Goal: Use online tool/utility: Utilize a website feature to perform a specific function

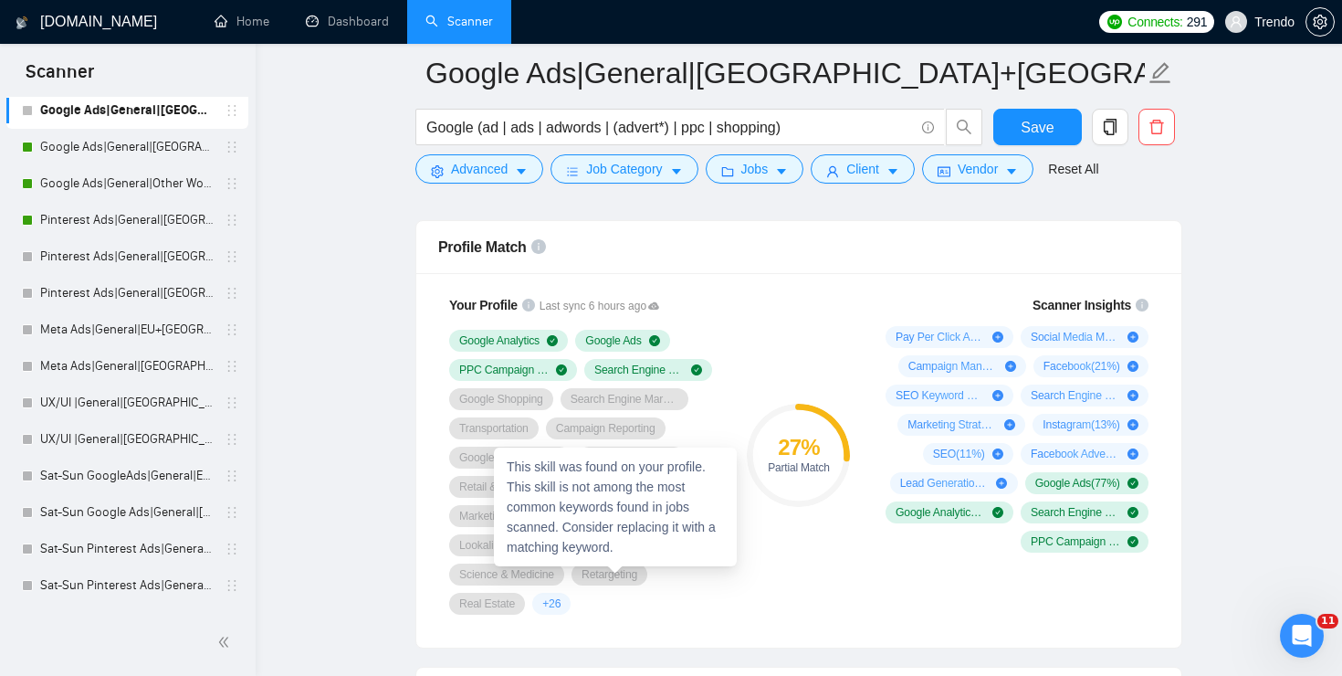
scroll to position [1174, 0]
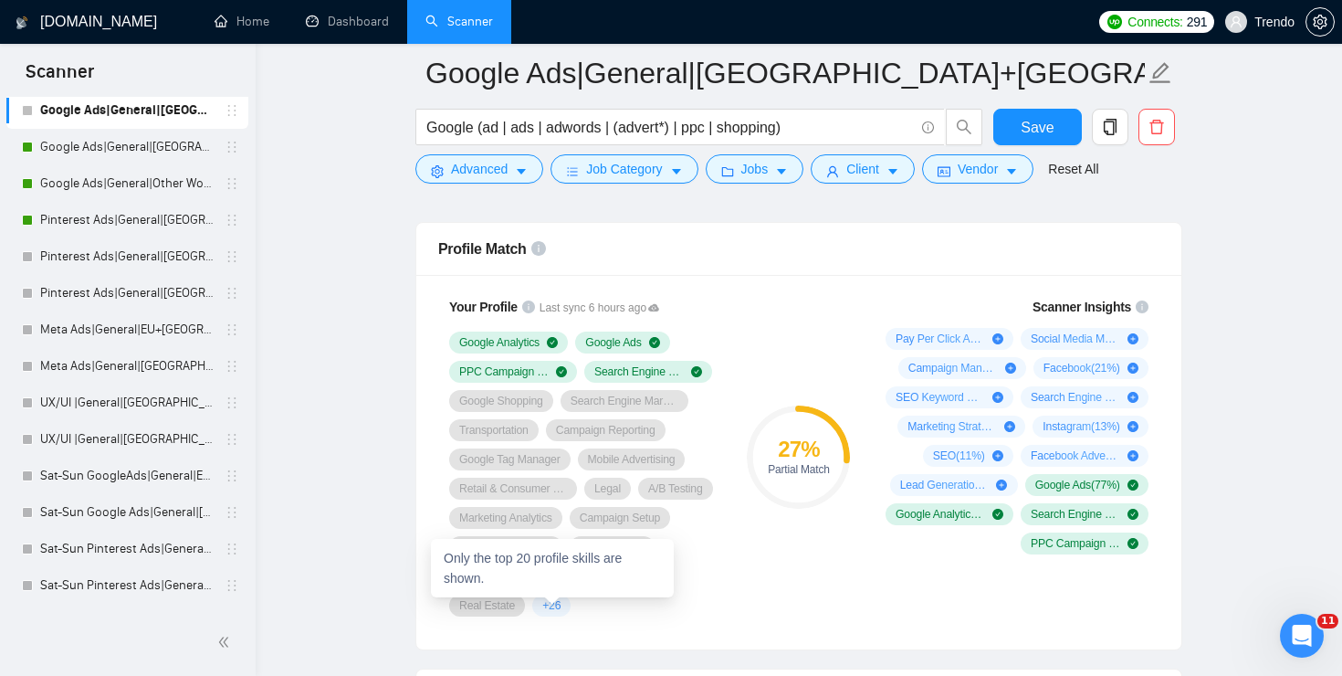
click at [551, 605] on span "+ 26" at bounding box center [551, 605] width 18 height 15
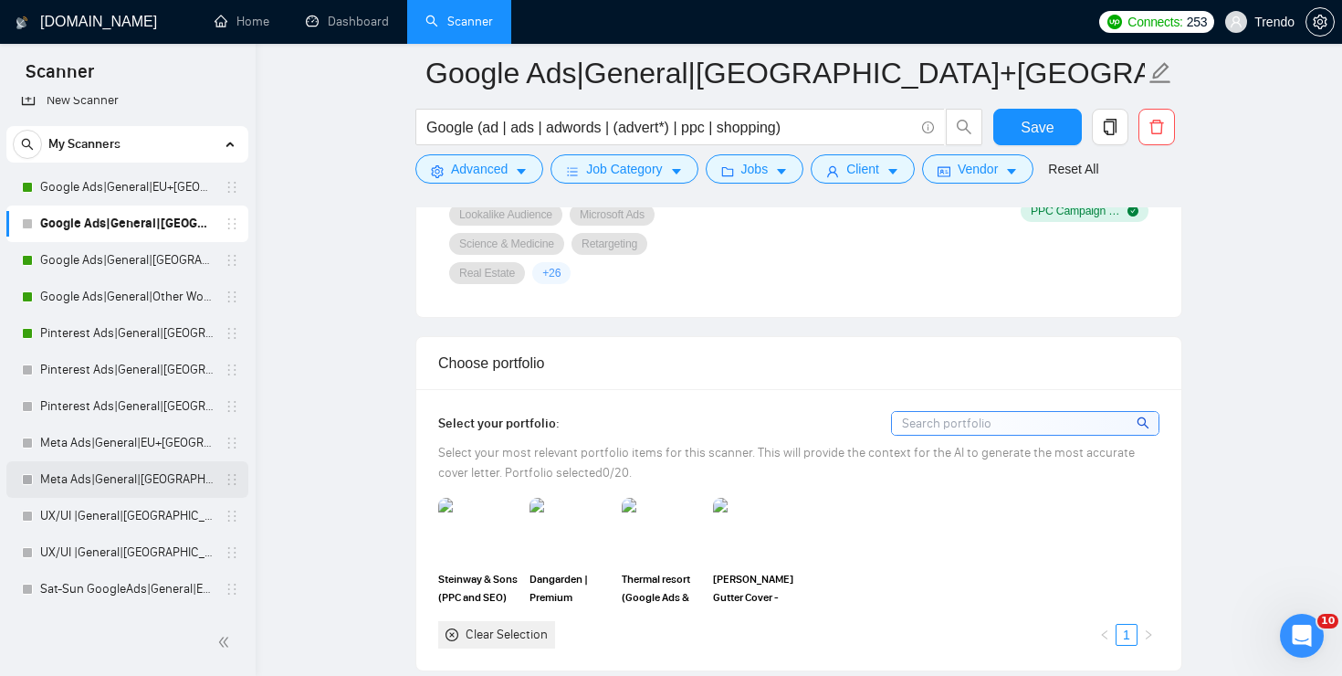
scroll to position [23, 0]
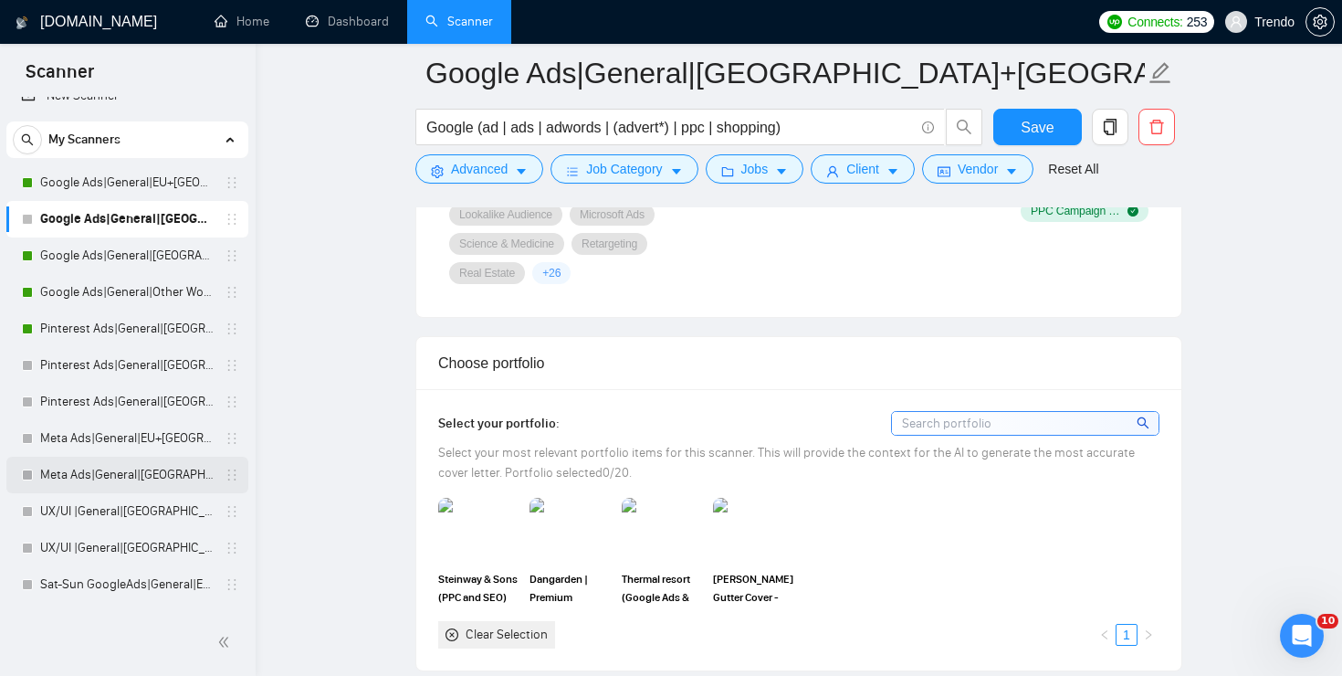
click at [90, 466] on link "Meta Ads|General|[GEOGRAPHIC_DATA]|" at bounding box center [126, 475] width 173 height 37
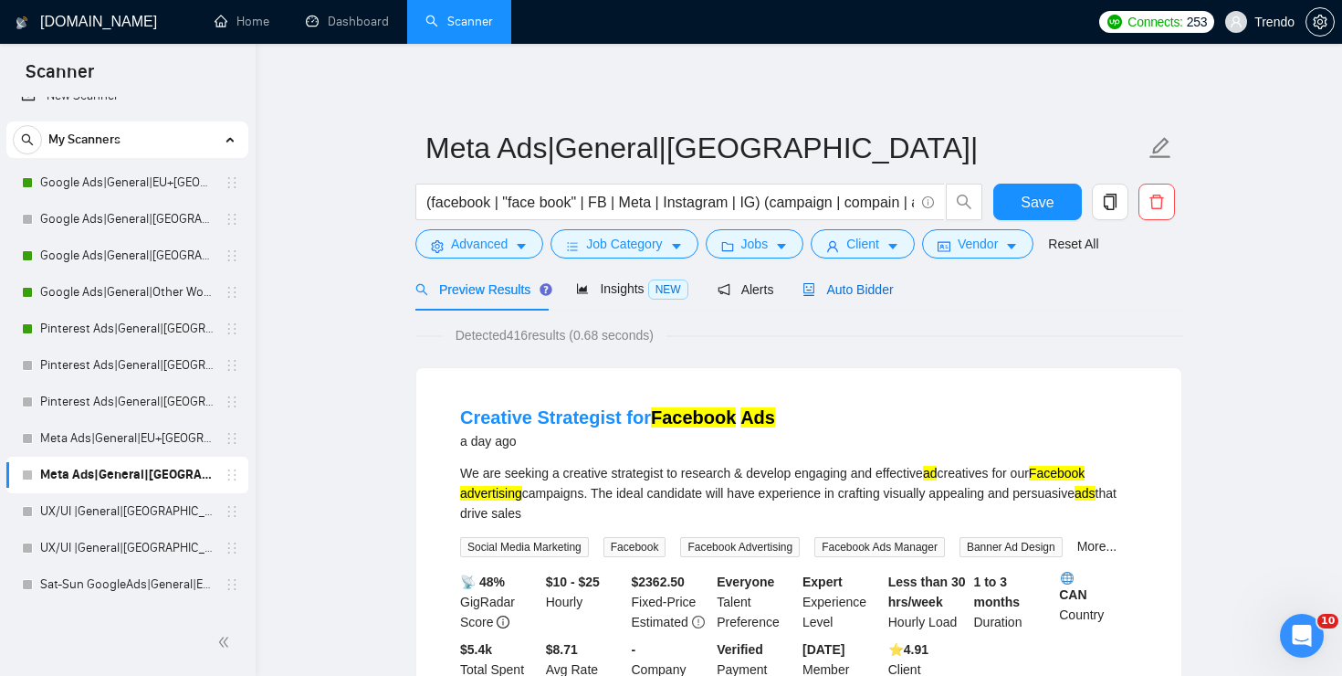
click at [886, 289] on span "Auto Bidder" at bounding box center [848, 289] width 90 height 15
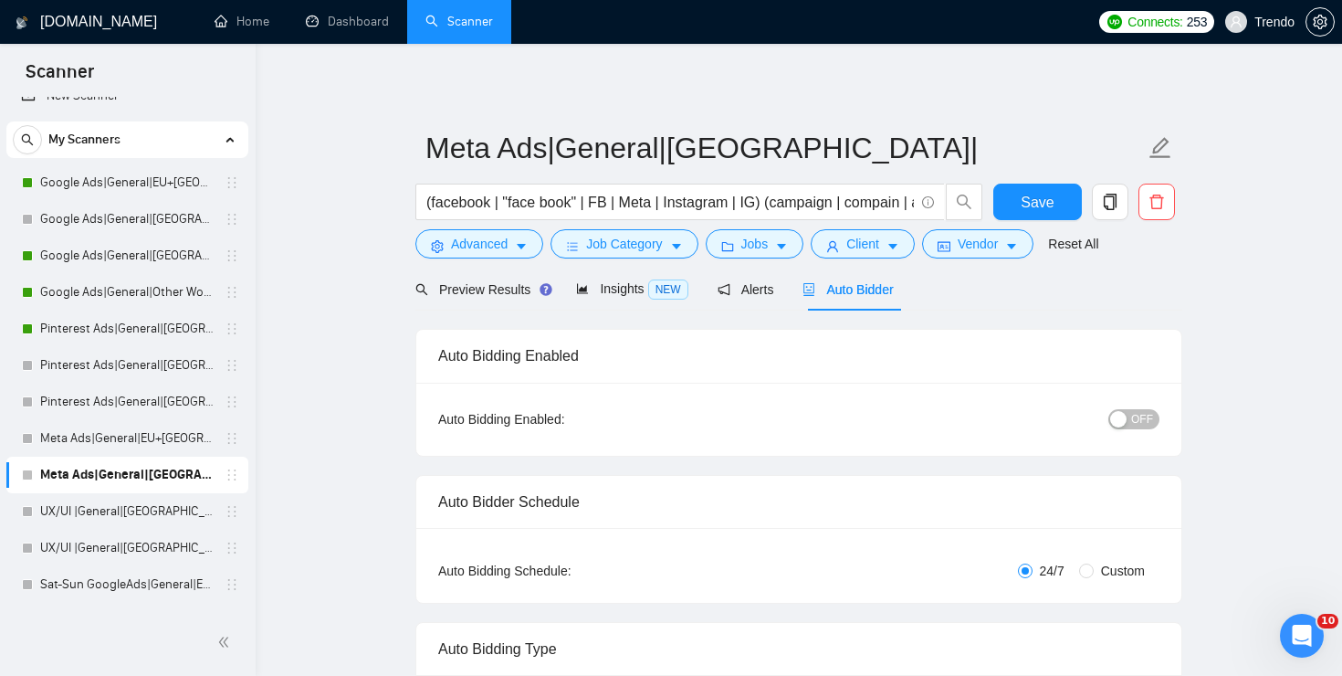
radio input "false"
radio input "true"
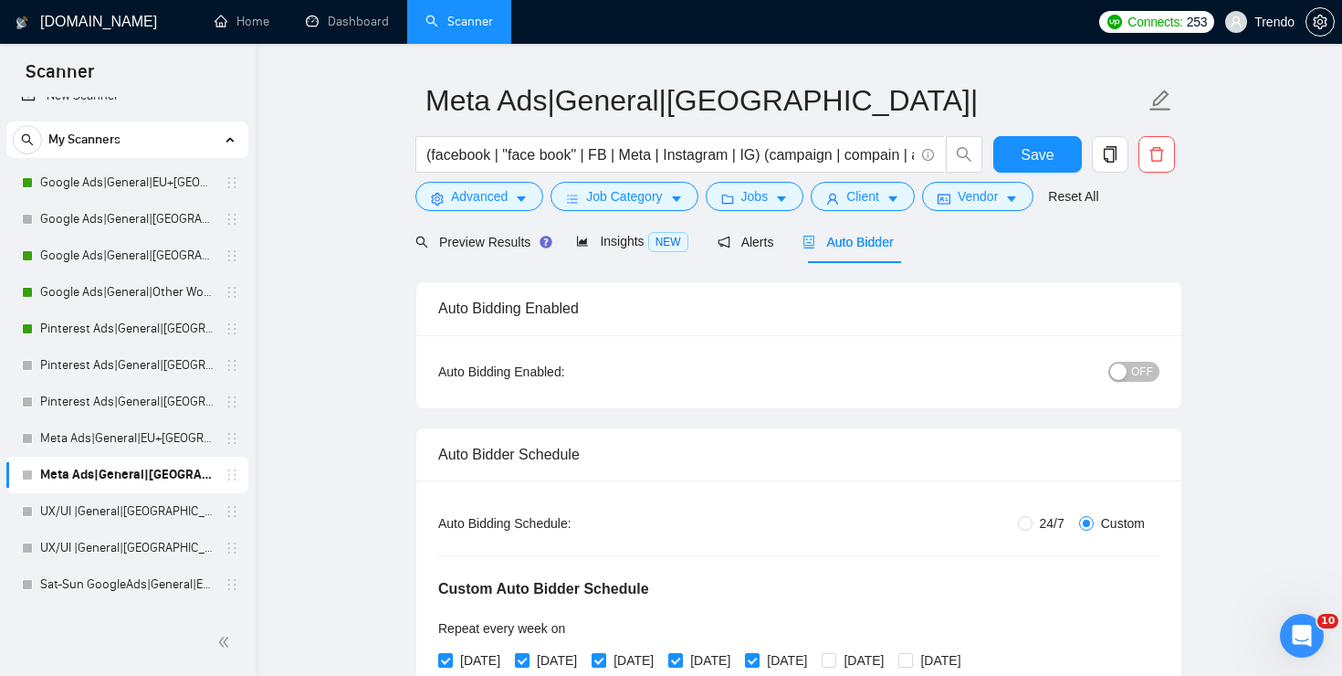
scroll to position [52, 0]
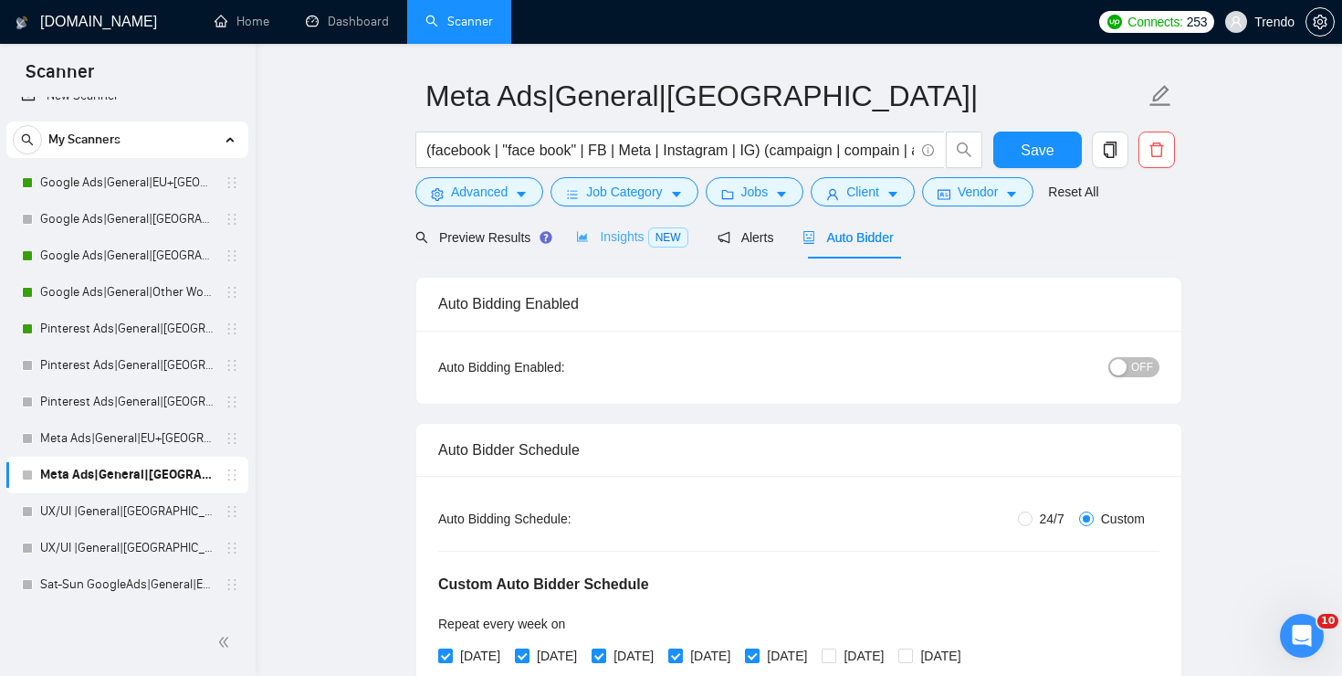
click at [656, 248] on div "Insights NEW" at bounding box center [631, 236] width 111 height 43
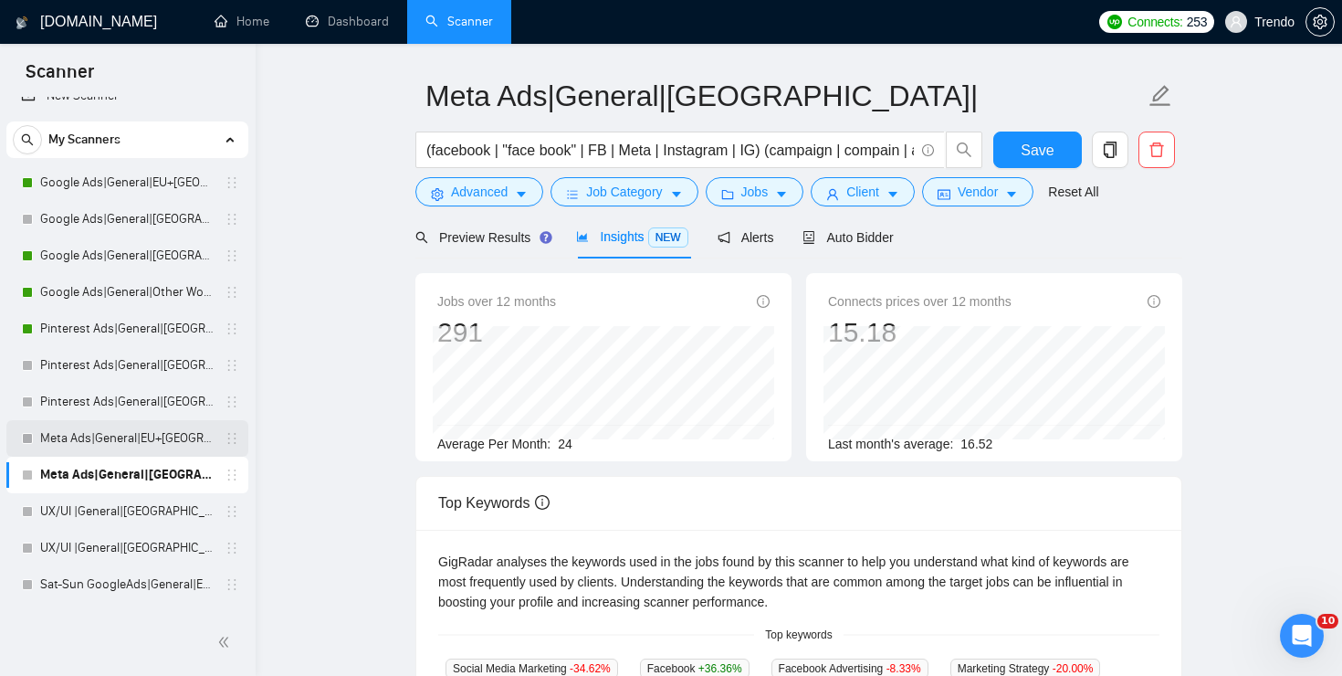
click at [93, 436] on link "Meta Ads|General|EU+[GEOGRAPHIC_DATA]|" at bounding box center [126, 438] width 173 height 37
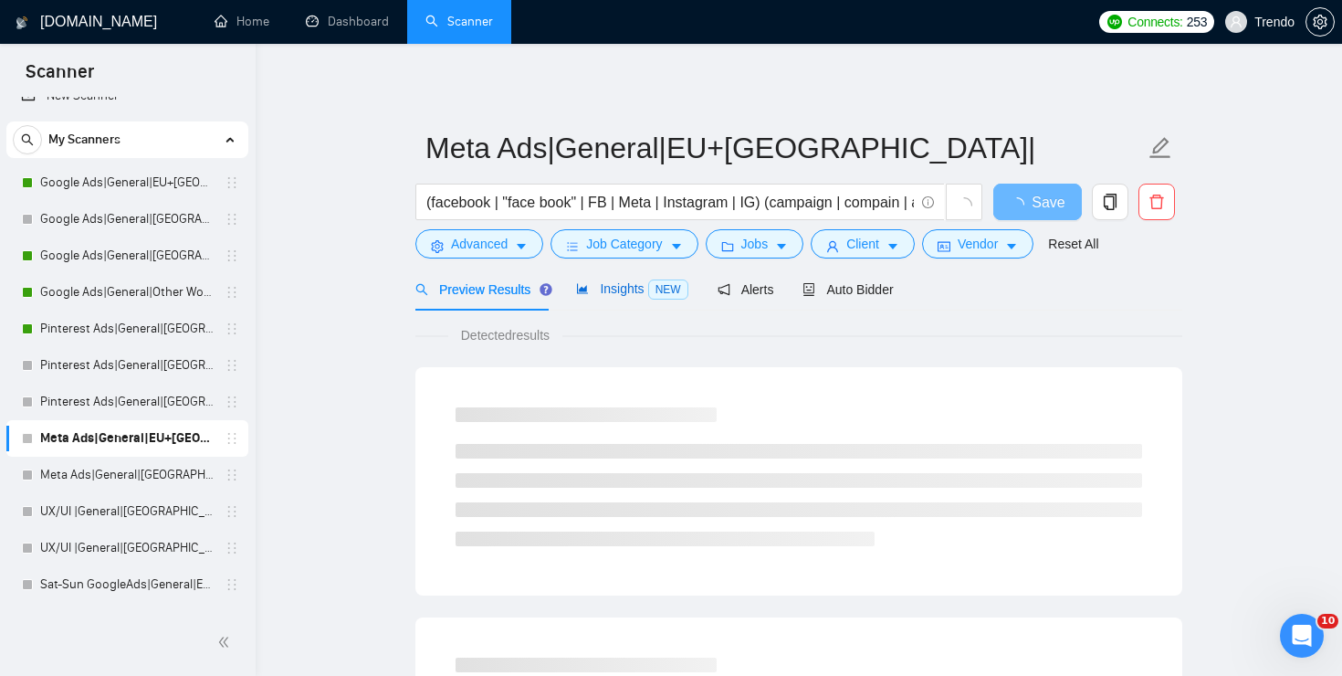
click at [643, 292] on span "Insights NEW" at bounding box center [631, 288] width 111 height 15
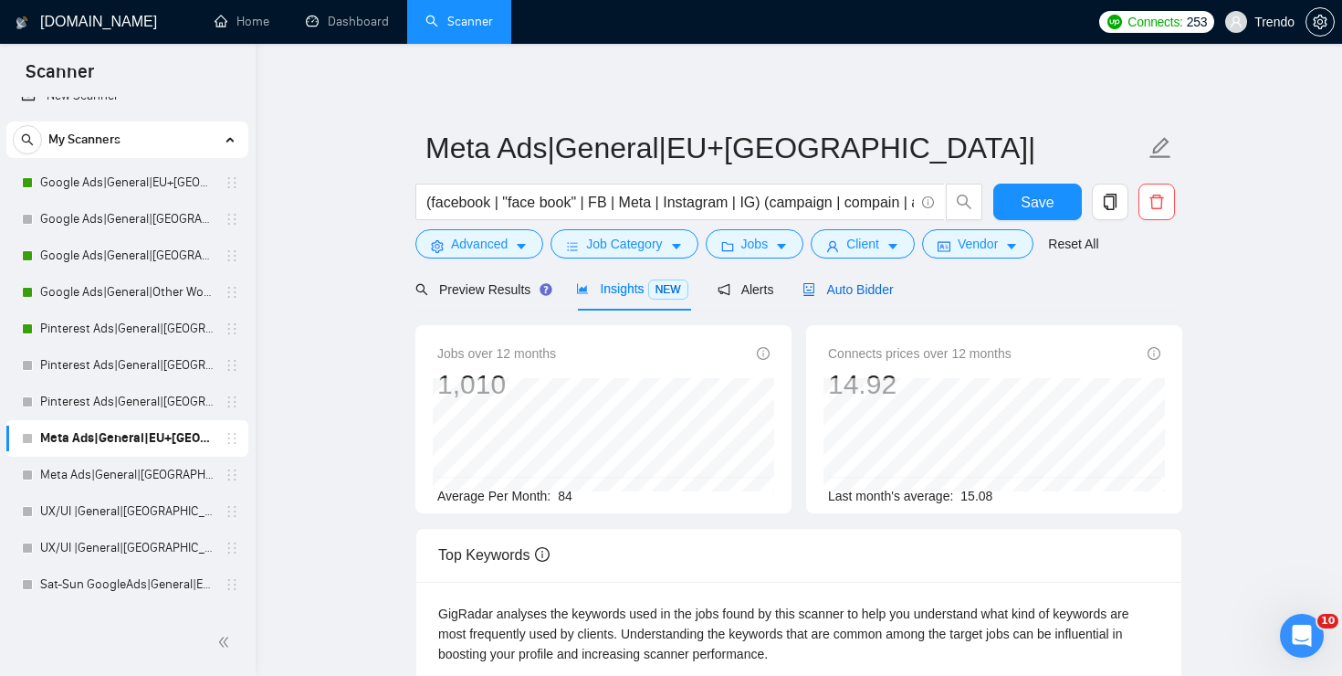
click at [868, 285] on span "Auto Bidder" at bounding box center [848, 289] width 90 height 15
